Goal: Information Seeking & Learning: Learn about a topic

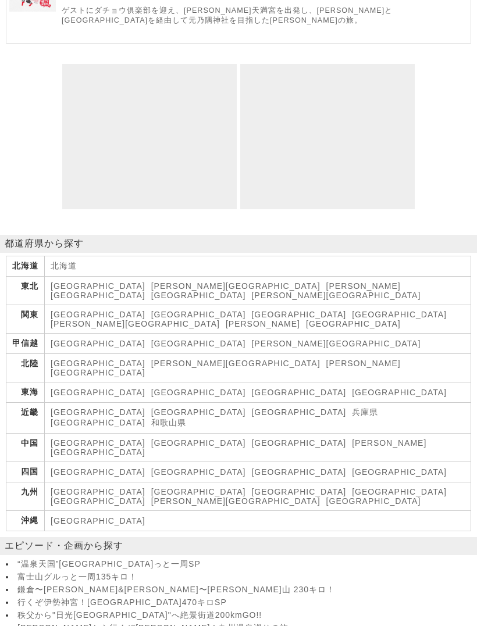
scroll to position [6452, 0]
click at [387, 25] on p "ゲストにダチョウ俱楽部を迎え、[PERSON_NAME]天満宮を出発し、[PERSON_NAME]と[GEOGRAPHIC_DATA]を経由して元乃隅神社を目…" at bounding box center [265, 15] width 406 height 20
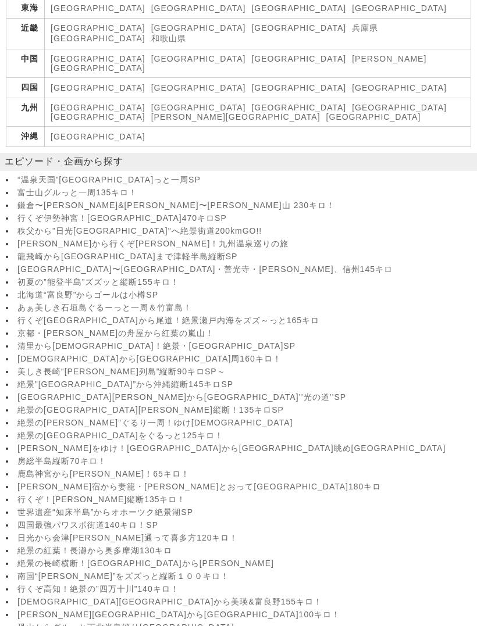
scroll to position [6837, 0]
click at [189, 72] on link "[PERSON_NAME][GEOGRAPHIC_DATA]" at bounding box center [239, 62] width 376 height 19
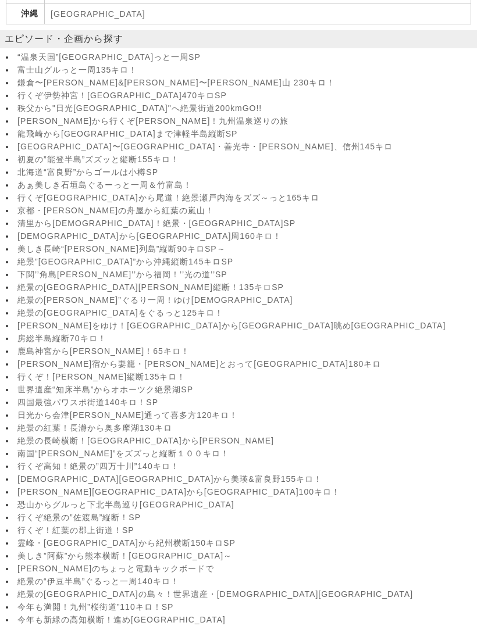
scroll to position [1219, 0]
click at [158, 280] on link "下関’’角島[PERSON_NAME]’’から福岡！’’光の道’’SP" at bounding box center [245, 275] width 456 height 10
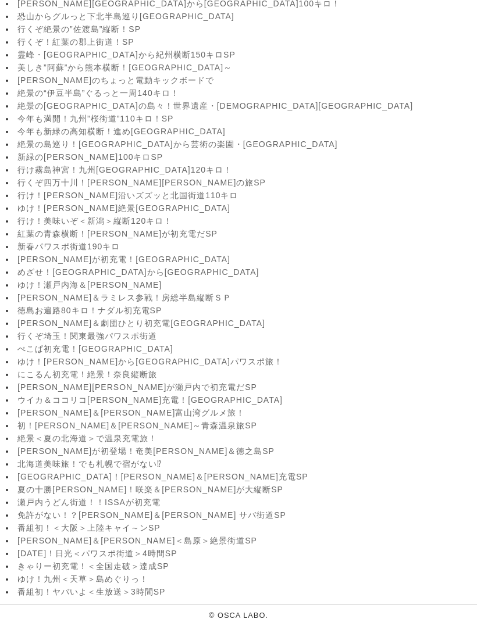
scroll to position [10281, 0]
click at [135, 215] on link "ゆけ！[PERSON_NAME]絶景[GEOGRAPHIC_DATA]" at bounding box center [245, 209] width 456 height 10
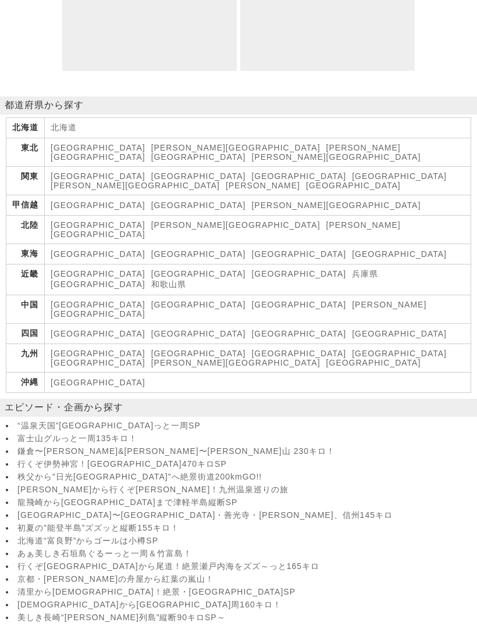
scroll to position [6589, 0]
